Goal: Task Accomplishment & Management: Manage account settings

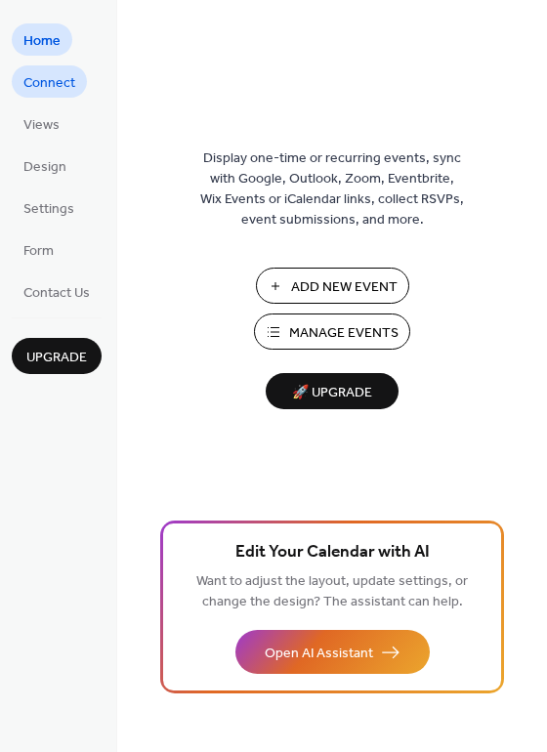
click at [38, 93] on span "Connect" at bounding box center [49, 83] width 52 height 21
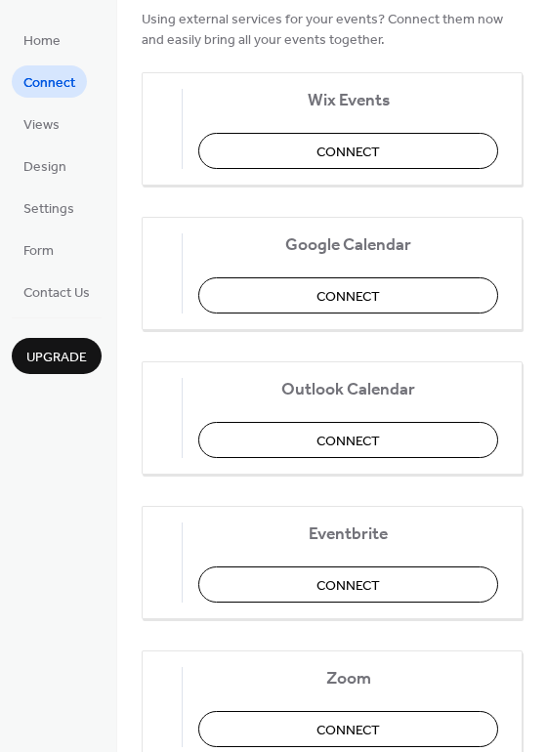
scroll to position [293, 0]
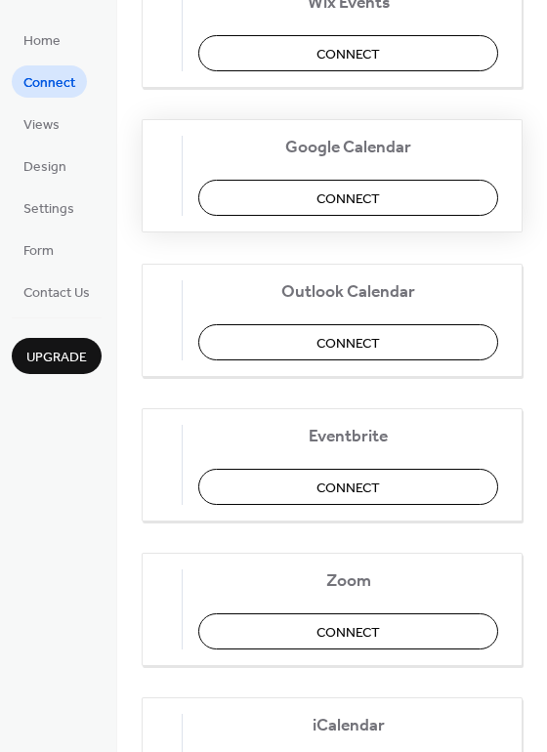
click at [272, 201] on button "Connect" at bounding box center [348, 198] width 300 height 36
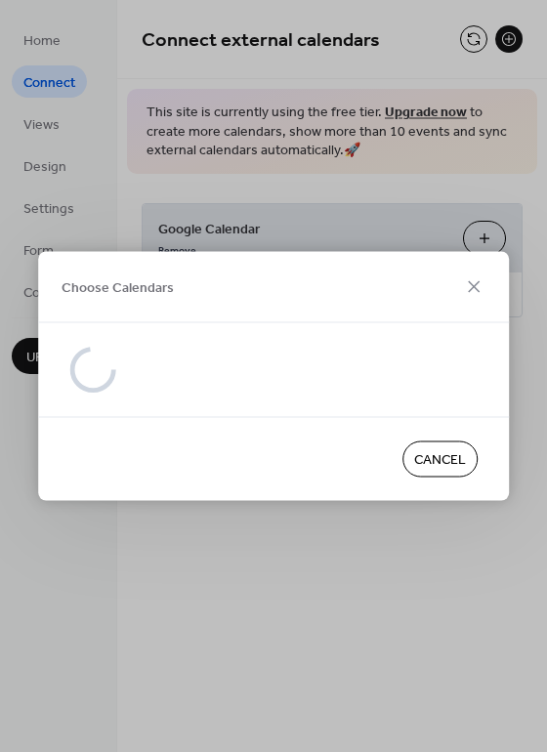
scroll to position [0, 0]
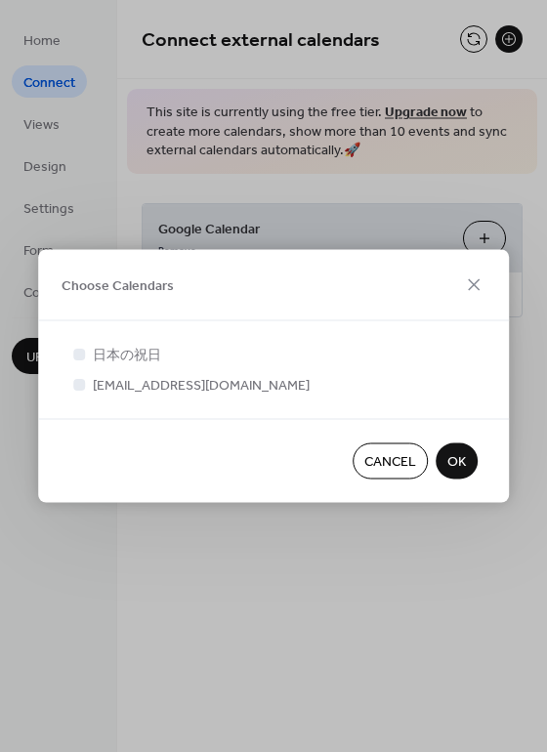
click at [455, 467] on span "OK" at bounding box center [456, 462] width 19 height 21
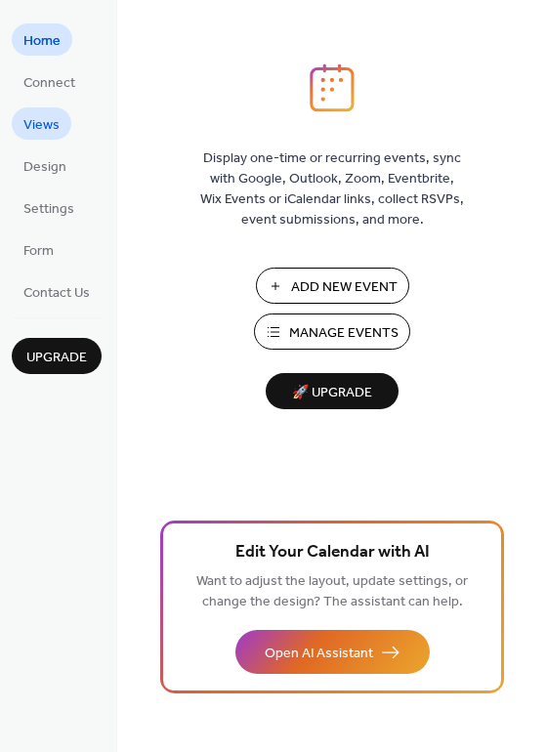
click at [54, 131] on span "Views" at bounding box center [41, 125] width 36 height 21
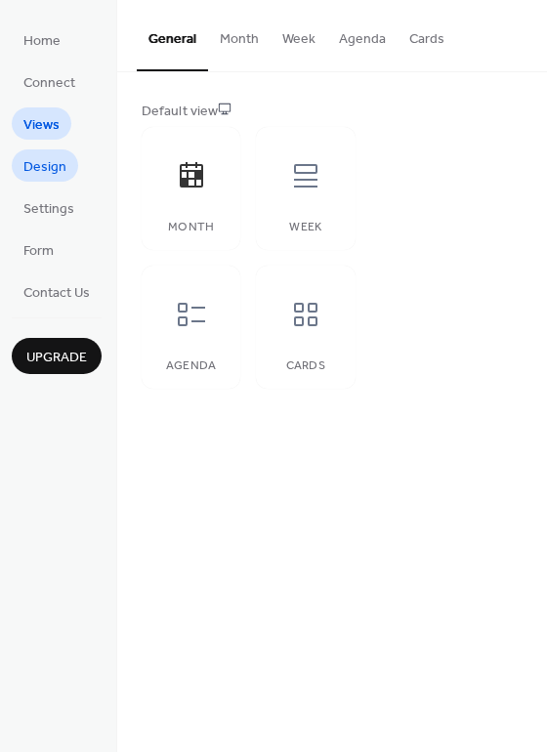
click at [56, 166] on span "Design" at bounding box center [44, 167] width 43 height 21
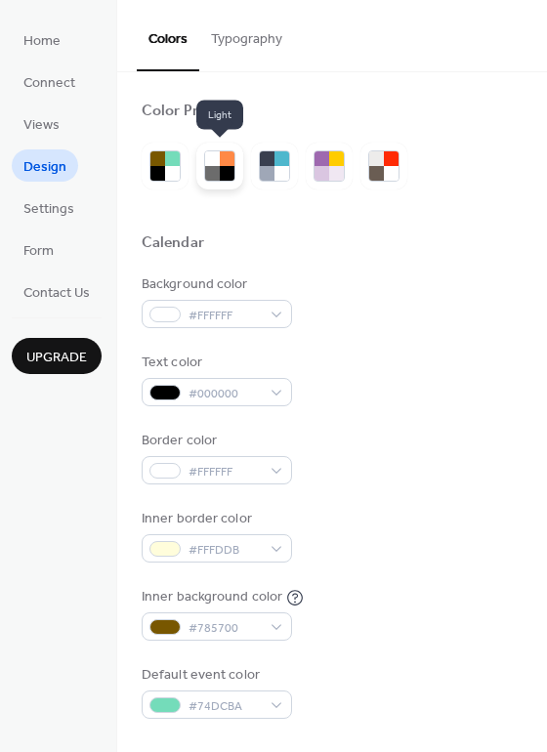
click at [206, 176] on div at bounding box center [212, 173] width 15 height 15
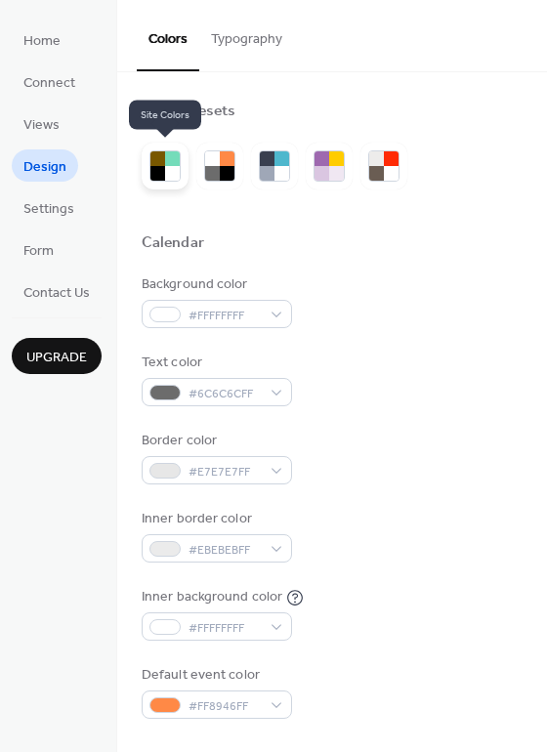
click at [169, 172] on div at bounding box center [172, 173] width 15 height 15
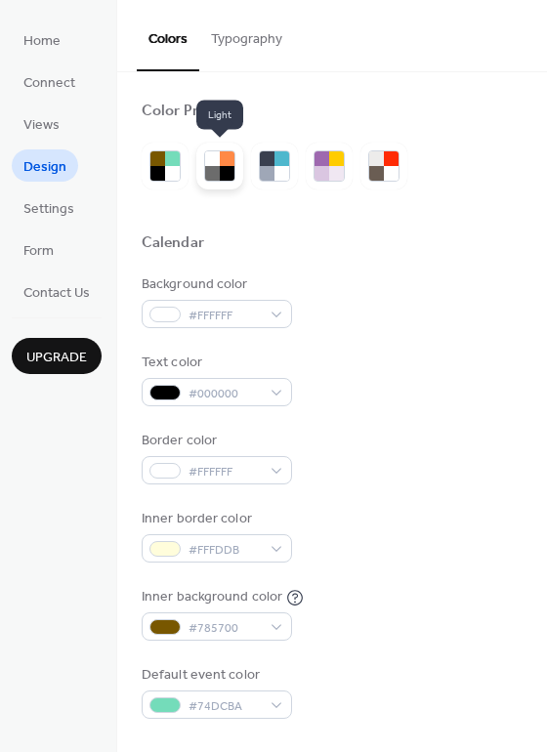
click at [207, 170] on div at bounding box center [212, 173] width 15 height 15
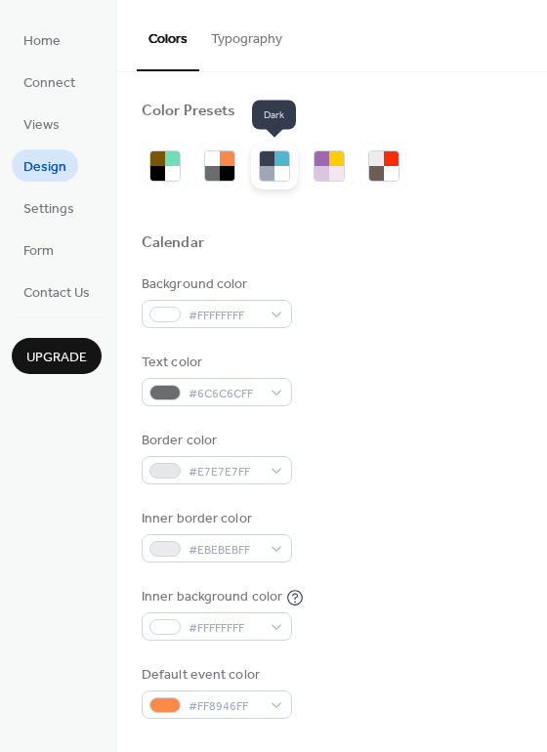
click at [285, 173] on div at bounding box center [281, 173] width 15 height 15
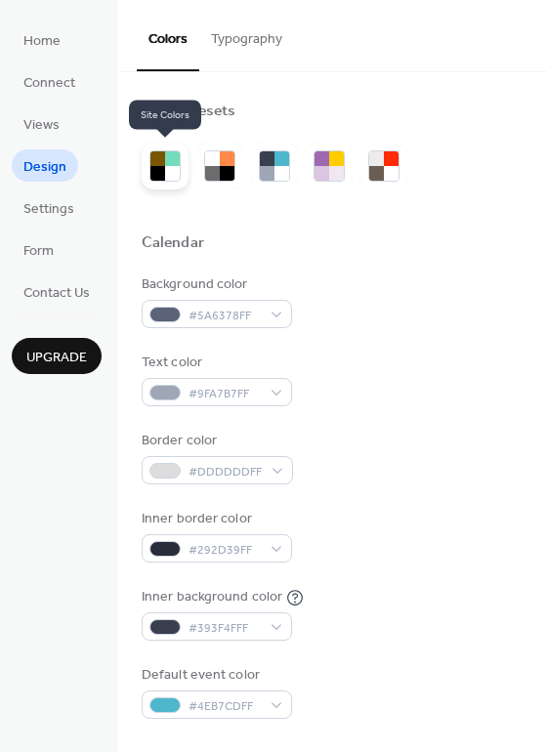
click at [175, 174] on div at bounding box center [172, 173] width 15 height 15
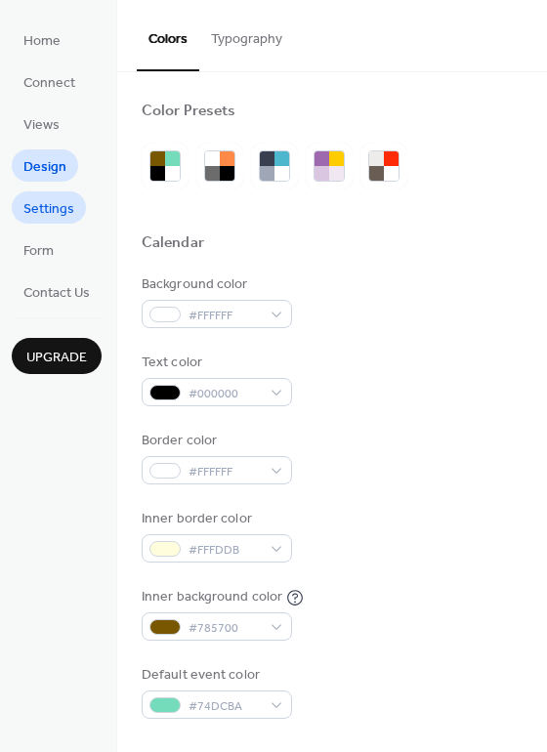
click at [65, 211] on span "Settings" at bounding box center [48, 209] width 51 height 21
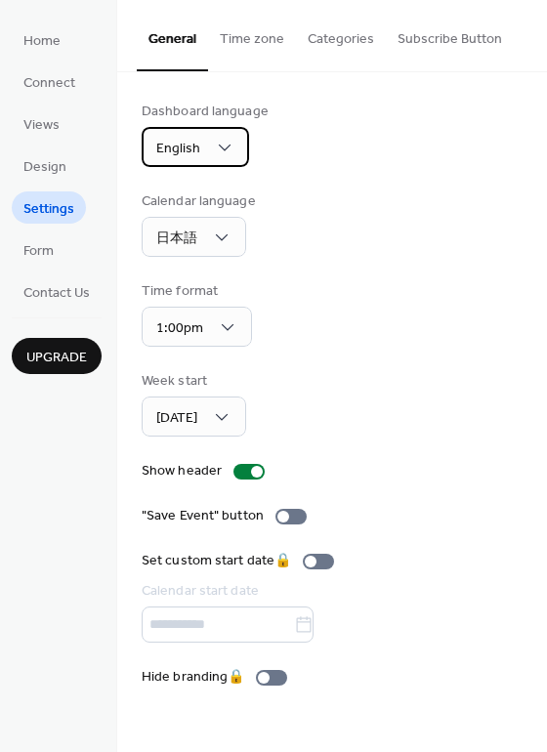
click at [204, 154] on div "English" at bounding box center [195, 147] width 107 height 40
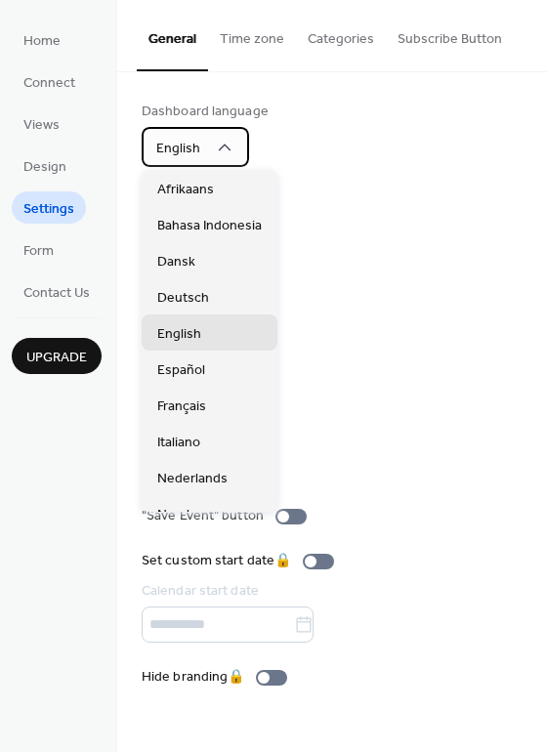
scroll to position [488, 0]
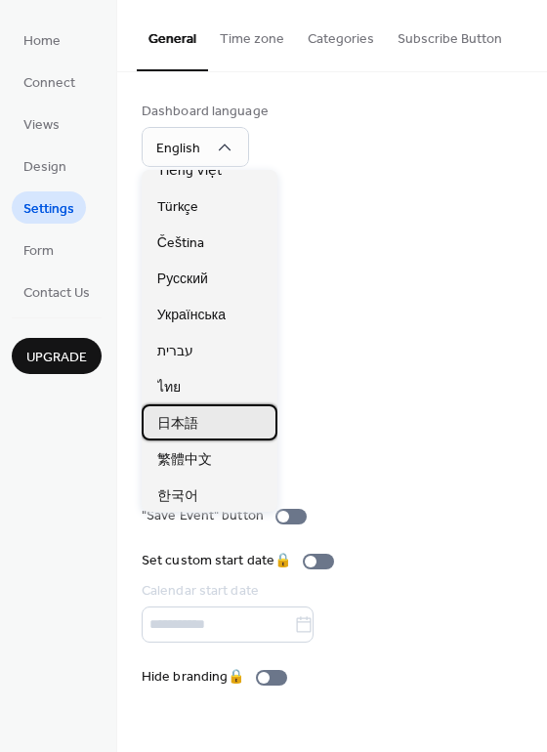
click at [180, 426] on span "日本語" at bounding box center [177, 424] width 41 height 21
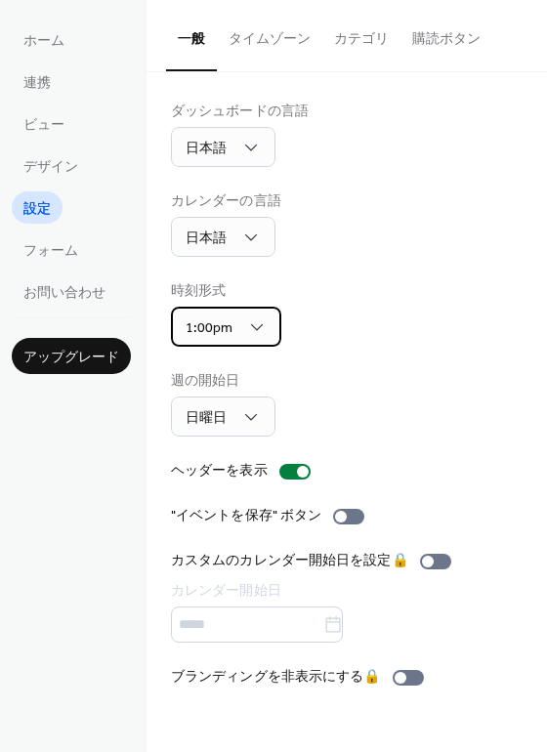
click at [237, 326] on div "1:00pm" at bounding box center [226, 327] width 110 height 40
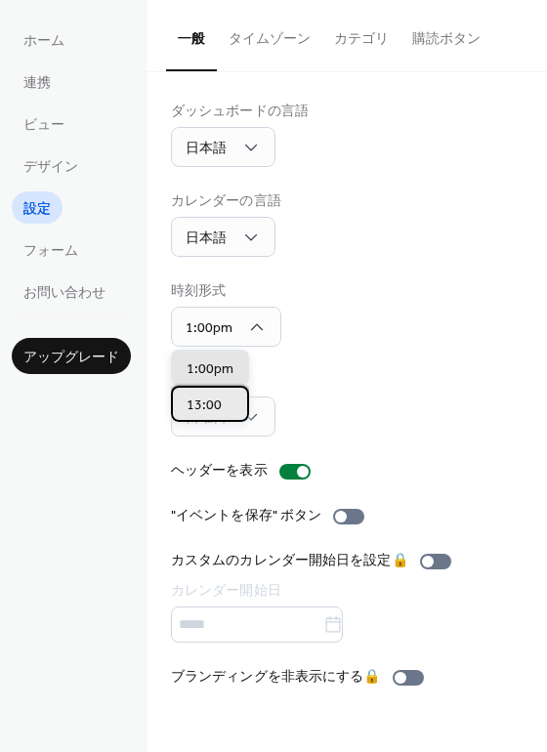
click at [213, 404] on span "13:00" at bounding box center [203, 405] width 35 height 21
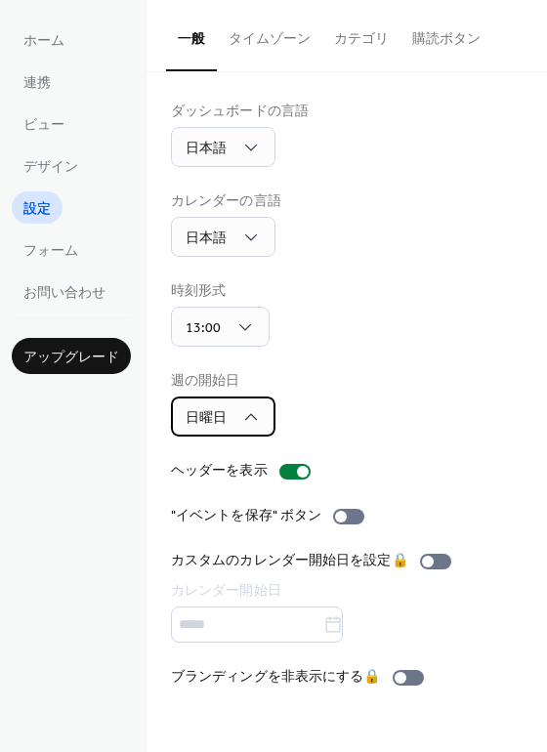
click at [222, 416] on span "日曜日" at bounding box center [205, 418] width 41 height 26
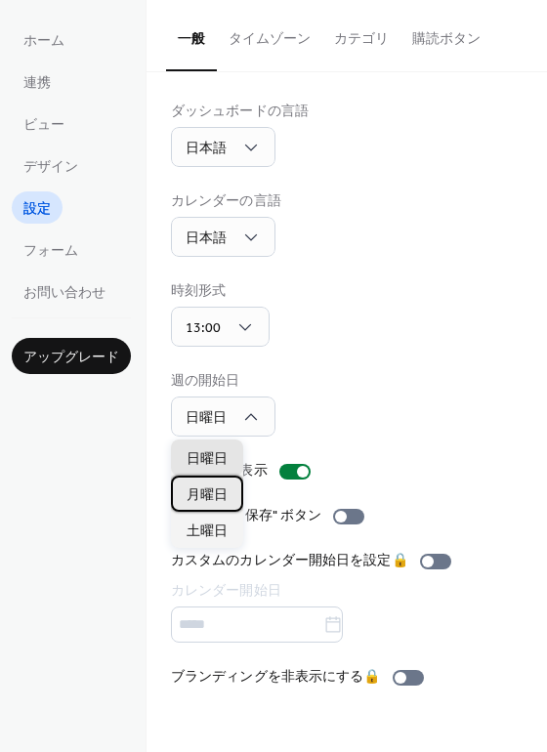
click at [222, 486] on span "月曜日" at bounding box center [206, 495] width 41 height 21
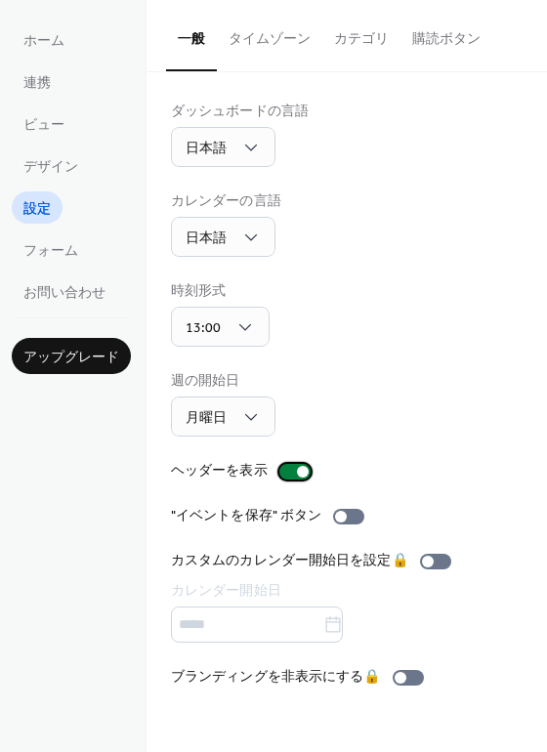
click at [284, 472] on div at bounding box center [294, 472] width 31 height 16
click at [308, 466] on div at bounding box center [294, 472] width 31 height 16
click at [349, 513] on div at bounding box center [348, 517] width 31 height 16
click at [46, 167] on span "デザイン" at bounding box center [50, 167] width 55 height 21
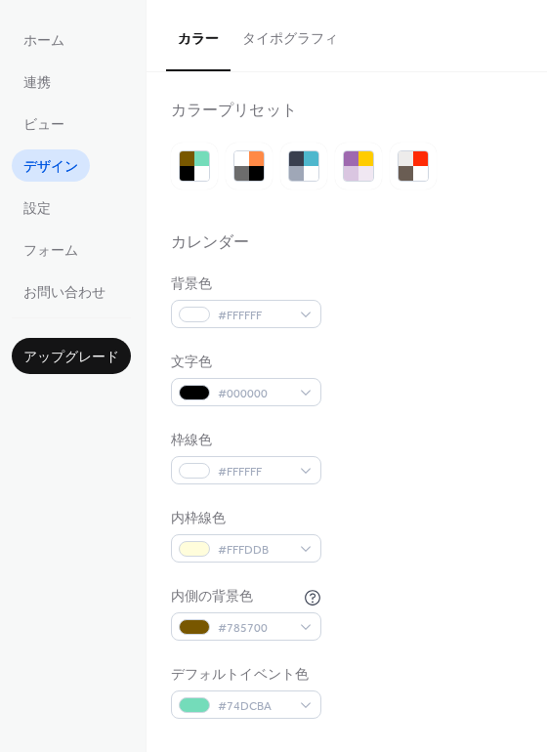
click at [47, 140] on ul "ホーム 連携 ビュー デザイン 設定 フォーム お問い合わせ" at bounding box center [71, 165] width 119 height 284
click at [46, 117] on span "ビュー" at bounding box center [43, 125] width 41 height 21
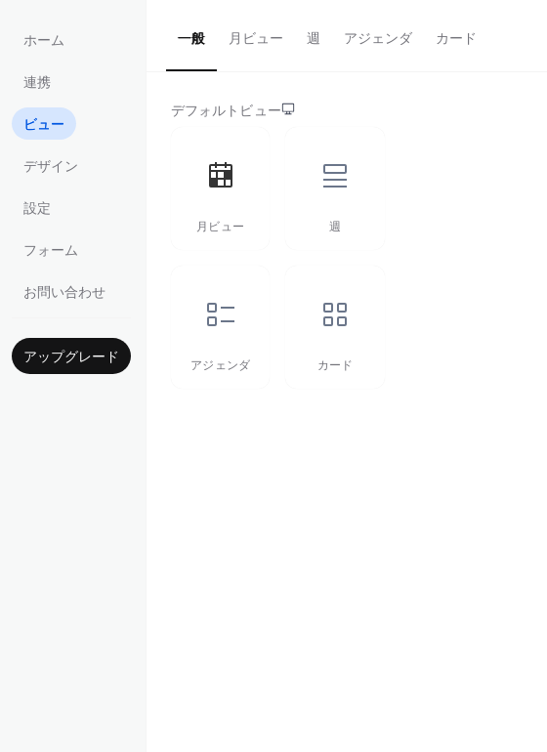
click at [267, 37] on button "月ビュー" at bounding box center [256, 34] width 78 height 69
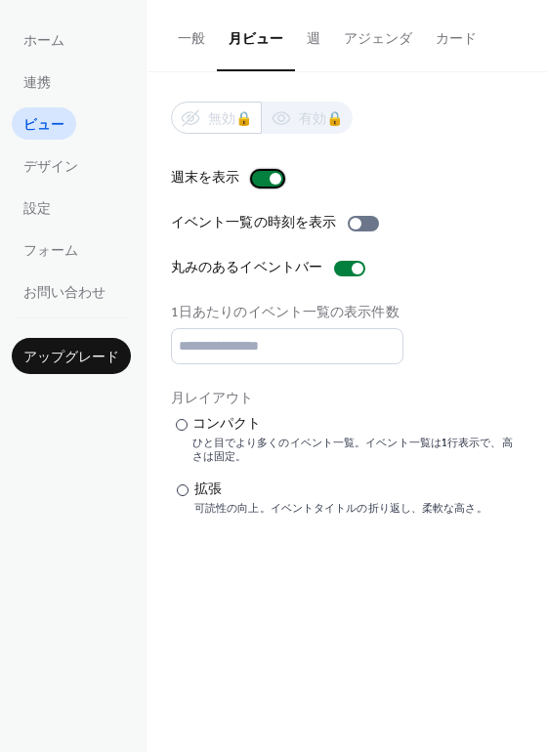
click at [269, 176] on div at bounding box center [275, 179] width 12 height 12
click at [268, 177] on div at bounding box center [267, 179] width 31 height 16
